Goal: Transaction & Acquisition: Purchase product/service

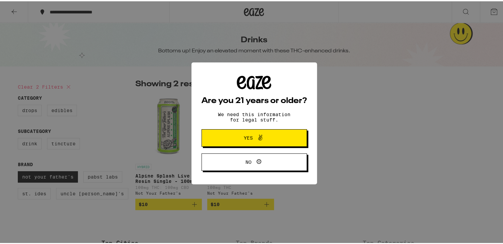
click at [229, 138] on span "Yes" at bounding box center [254, 136] width 51 height 9
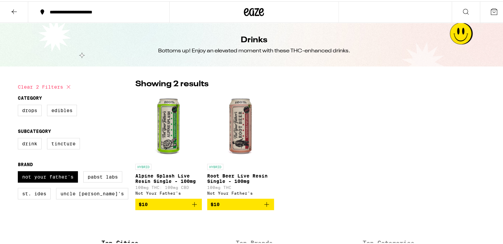
click at [235, 128] on img "Open page for Root Beer Live Resin Single - 100mg from Not Your Father's" at bounding box center [240, 125] width 67 height 67
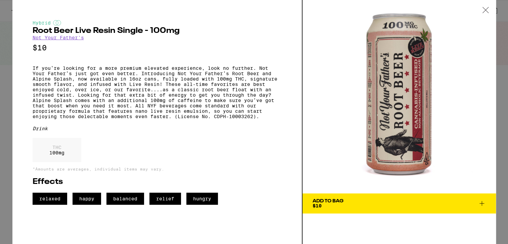
click at [61, 35] on h2 "Root Beer Live Resin Single - 100mg" at bounding box center [157, 31] width 249 height 8
click at [62, 39] on link "Not Your Father's" at bounding box center [58, 37] width 51 height 5
